Goal: Communication & Community: Ask a question

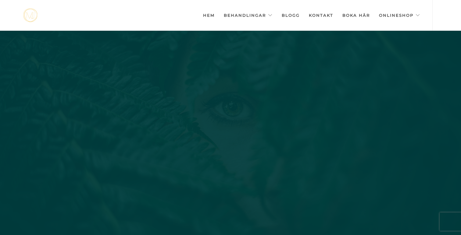
click at [318, 13] on link "Kontakt" at bounding box center [321, 15] width 24 height 30
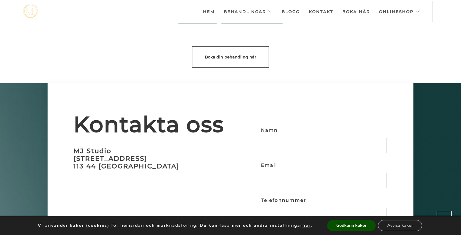
scroll to position [1773, 0]
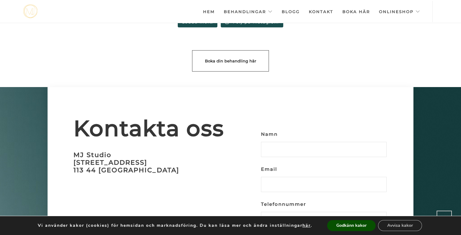
click at [292, 142] on input "Namn" at bounding box center [324, 149] width 126 height 15
type input "[PERSON_NAME]"
type input "[EMAIL_ADDRESS][DOMAIN_NAME]"
type input "0735547681"
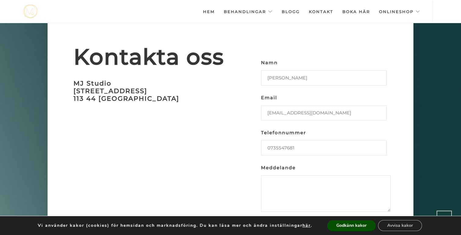
scroll to position [1852, 0]
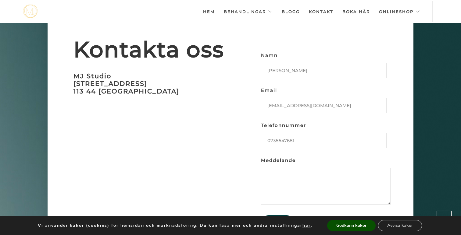
click at [308, 180] on textarea "Meddelande" at bounding box center [326, 186] width 130 height 37
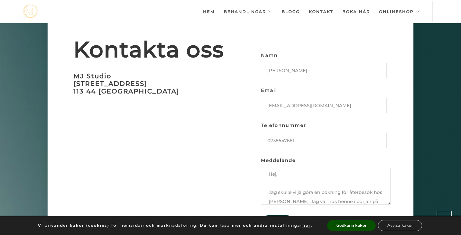
click at [344, 189] on textarea "Hej, Jag skulle vilja göra en bokning för återbesök hos [PERSON_NAME]. Jag var …" at bounding box center [326, 186] width 130 height 37
click at [376, 188] on textarea "Hej, Jag skulle vilja göra en bokning för återbesök hos [PERSON_NAME]. Jag var …" at bounding box center [326, 186] width 130 height 37
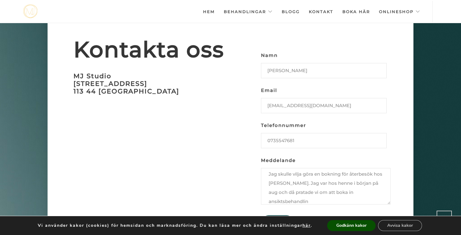
click at [356, 180] on textarea "Hej, Jag skulle vilja göra en bokning för återbesök hos [PERSON_NAME]. Jag var …" at bounding box center [326, 186] width 130 height 37
click at [328, 188] on textarea "Hej, Jag skulle vilja göra en bokning för återbesök hos [PERSON_NAME]. Jag var …" at bounding box center [326, 186] width 130 height 37
click at [302, 191] on textarea "Hej, Jag skulle vilja göra en bokning för återbesök hos [PERSON_NAME]. Jag var …" at bounding box center [326, 186] width 130 height 37
click at [334, 172] on textarea "Hej, Jag skulle vilja göra en bokning för återbesök hos [PERSON_NAME]. Jag var …" at bounding box center [326, 186] width 130 height 37
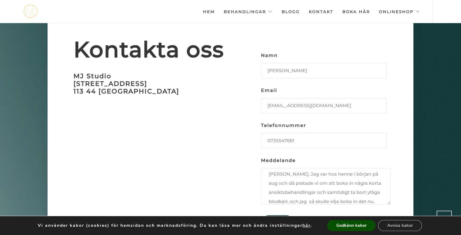
click at [334, 172] on textarea "Hej, Jag skulle vilja göra en bokning för återbesök hos [PERSON_NAME]. Jag var …" at bounding box center [326, 186] width 130 height 37
click at [338, 172] on textarea "Hej, Jag skulle vilja göra en bokning för återbesök hos [PERSON_NAME]. Jag var …" at bounding box center [326, 186] width 130 height 37
drag, startPoint x: 356, startPoint y: 190, endPoint x: 322, endPoint y: 170, distance: 38.7
click at [322, 170] on textarea "Hej, Jag skulle vilja göra en bokning för återbesök hos [PERSON_NAME]. Jag var …" at bounding box center [326, 186] width 130 height 37
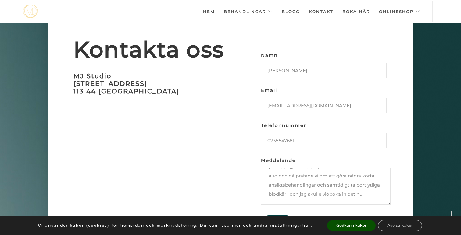
scroll to position [48, 0]
click at [315, 177] on textarea "Hej, Jag skulle vilja göra en bokning för återbesök hos [PERSON_NAME]. Jag var …" at bounding box center [326, 186] width 130 height 37
click at [343, 172] on textarea "Hej, Jag skulle vilja göra en bokning för återbesök hos [PERSON_NAME]. Jag var …" at bounding box center [326, 186] width 130 height 37
click at [331, 181] on textarea "Hej, Jag skulle vilja göra en bokning för återbesök hos [PERSON_NAME]. Jag var …" at bounding box center [326, 186] width 130 height 37
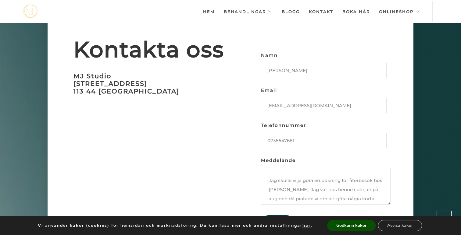
scroll to position [0, 0]
type textarea "Hej, Jag skulle vilja göra en bokning för återbesök hos [PERSON_NAME]. Jag var …"
click at [280, 216] on input "Skicka" at bounding box center [277, 223] width 33 height 15
